Goal: Use online tool/utility: Use online tool/utility

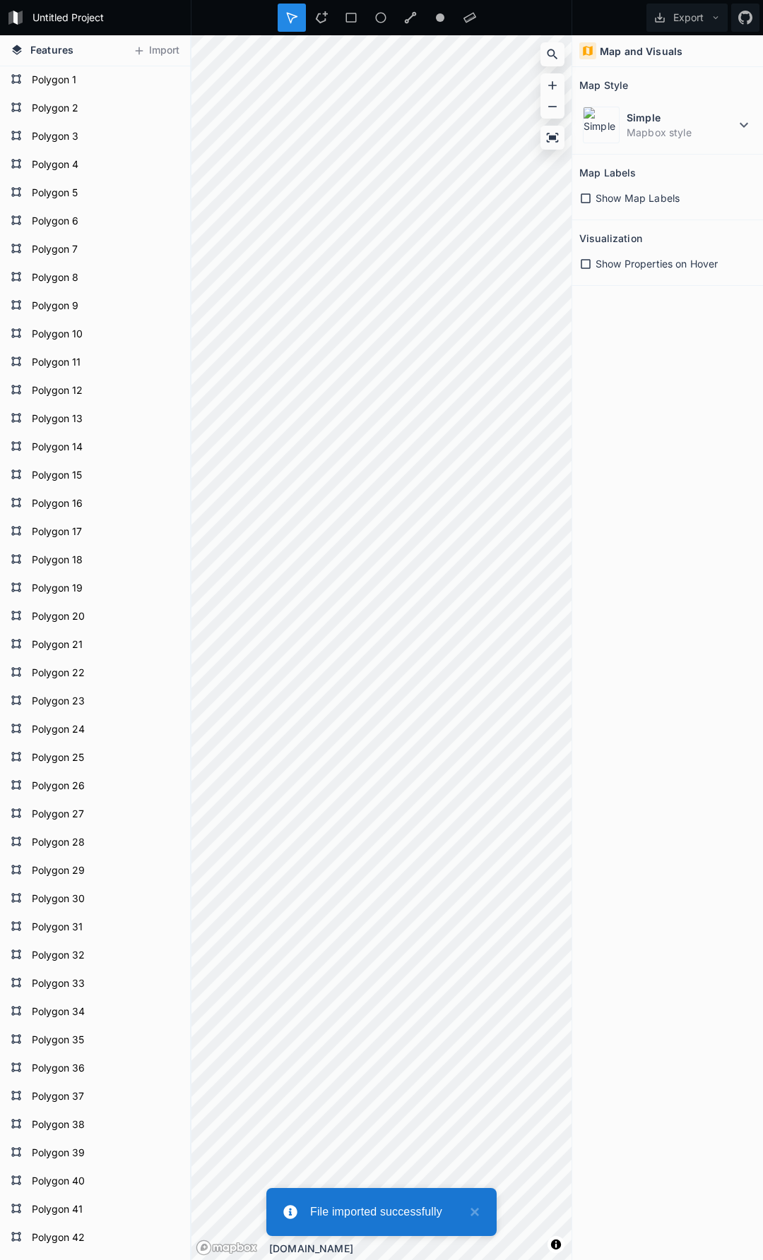
click at [605, 448] on div "Features Import Polygon 1 Polygon 2 Polygon 3 Polygon 4 Polygon 5 Polygon 6 Pol…" at bounding box center [381, 647] width 763 height 1225
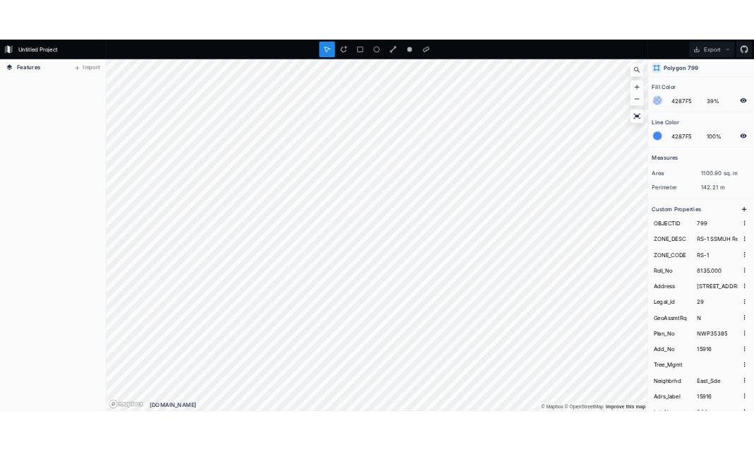
scroll to position [122857, 0]
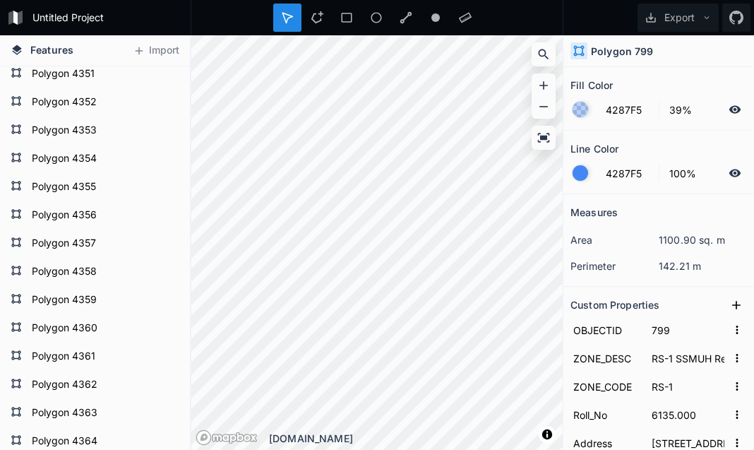
click at [622, 95] on div "Features Import Polygon 4311 Polygon 4312 Polygon 4313 Polygon 4314 Polygon 431…" at bounding box center [377, 242] width 754 height 414
click at [611, 133] on div "Features Import Polygon 4311 Polygon 4312 Polygon 4313 Polygon 4314 Polygon 431…" at bounding box center [377, 242] width 754 height 414
type input "2500"
type input "2630.000"
type input "[STREET_ADDRESS]"
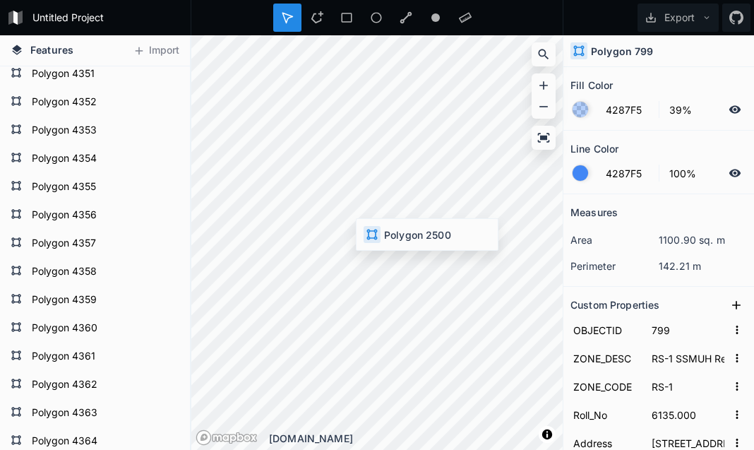
type input "67"
type input "NWP10309"
type input "15318"
type input "Twn_Cntr"
type input "15318"
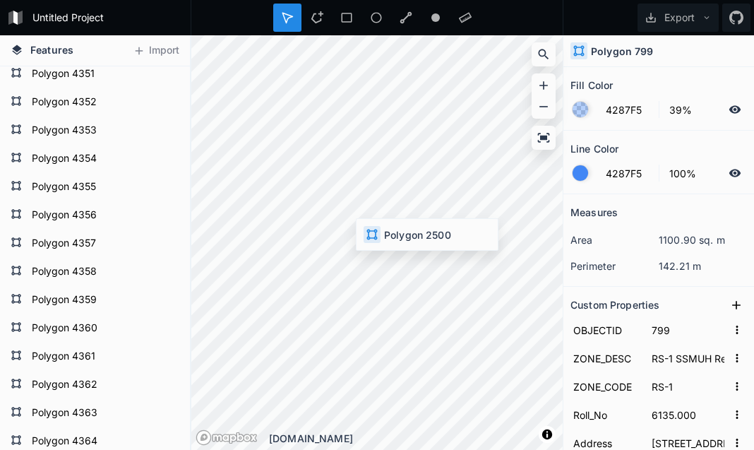
type input "2"
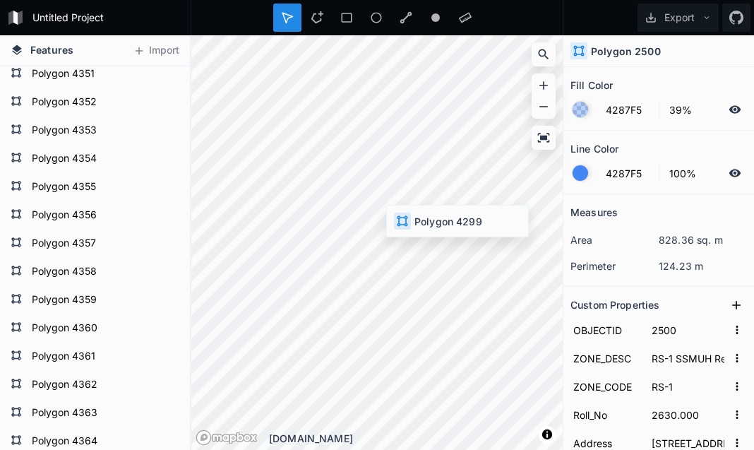
type input "4299"
type input "5910.100"
type input "1589 MAPLE ST"
type input "4626"
type input "EPP80367"
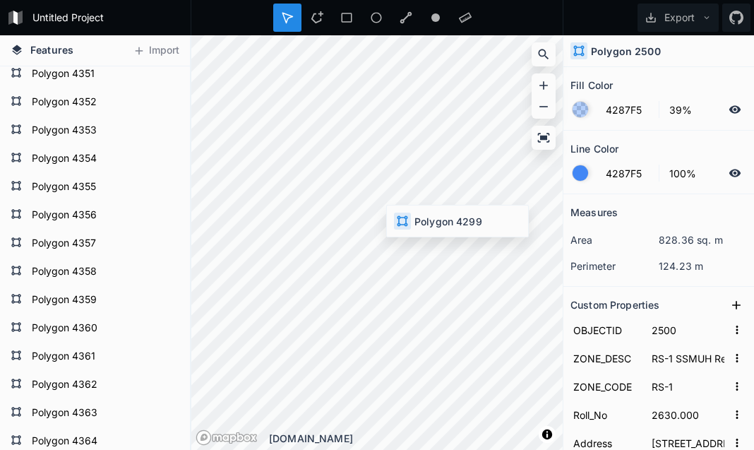
type input "1589"
type input "East_Sde"
type input "1589"
type input "1"
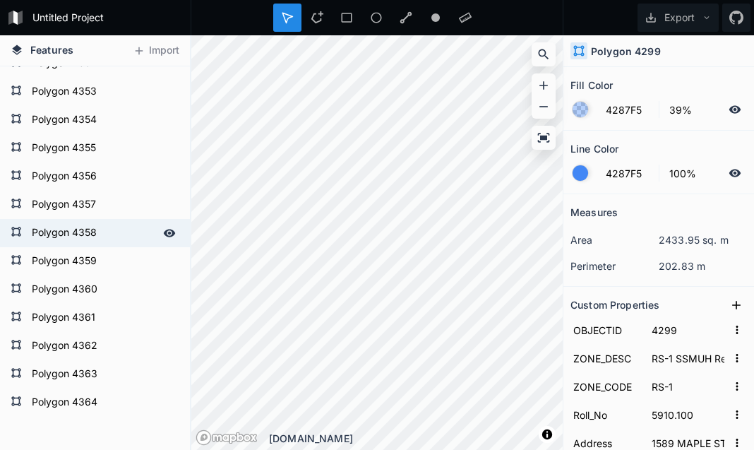
scroll to position [122863, 0]
